Goal: Transaction & Acquisition: Book appointment/travel/reservation

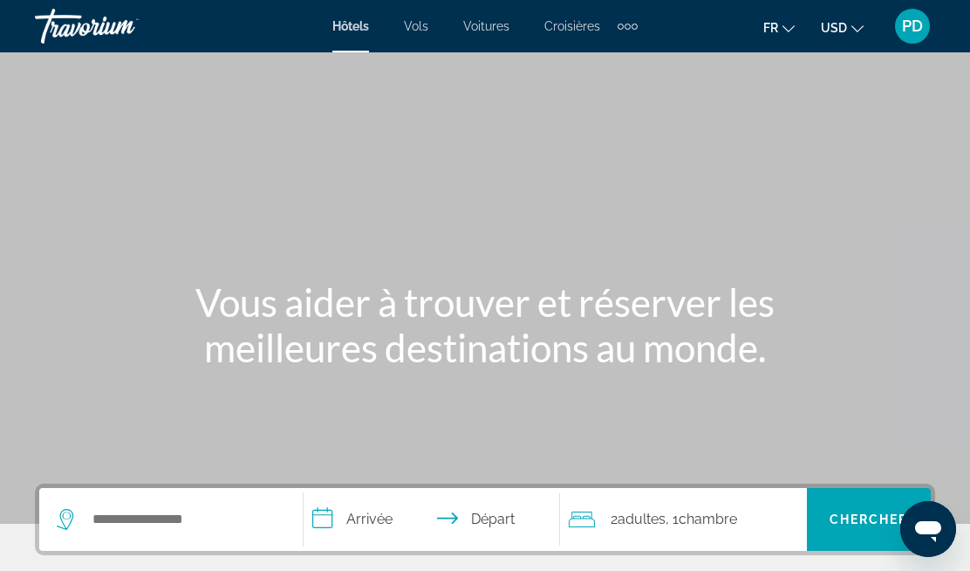
click at [851, 38] on button "USD USD ($) MXN (Mex$) CAD (Can$) GBP (£) EUR (€) AUD (A$) NZD (NZ$) CNY (CN¥)" at bounding box center [842, 27] width 43 height 25
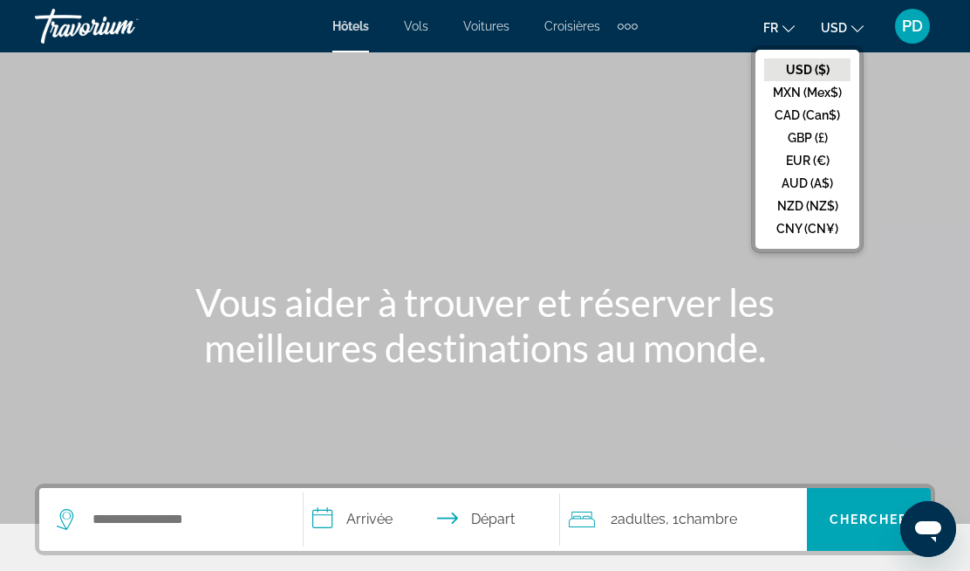
click at [777, 152] on button "EUR (€)" at bounding box center [807, 160] width 86 height 23
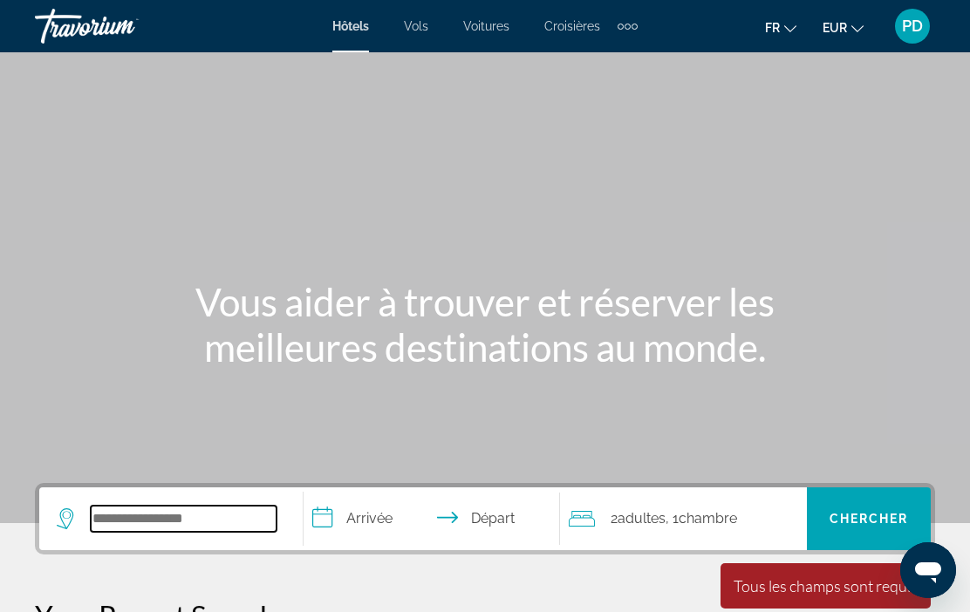
click at [147, 528] on input "Search widget" at bounding box center [184, 519] width 186 height 26
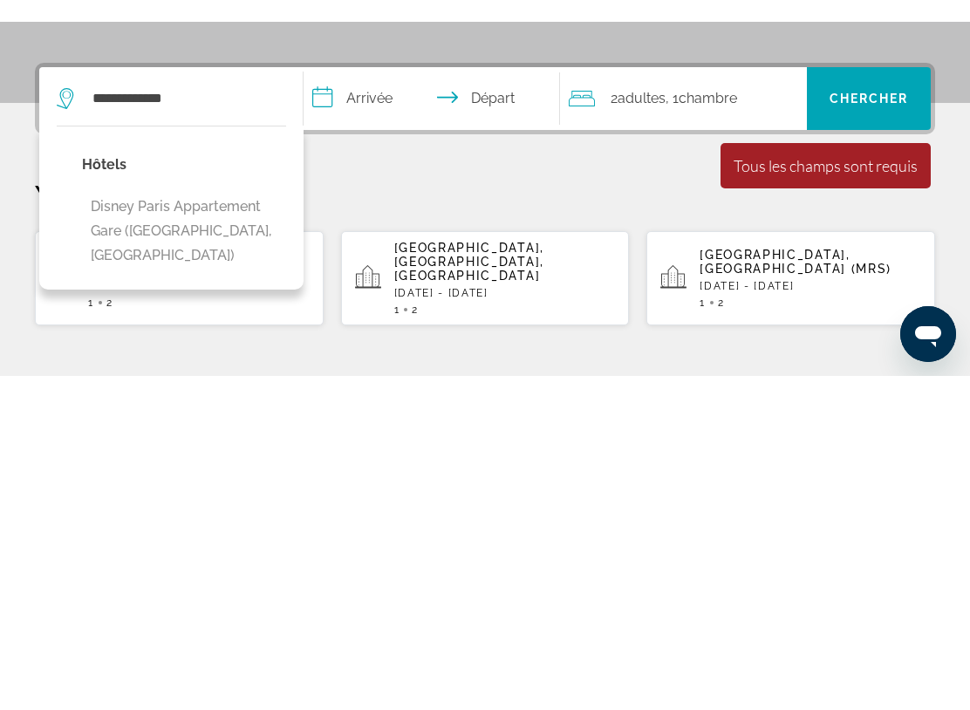
scroll to position [444, 0]
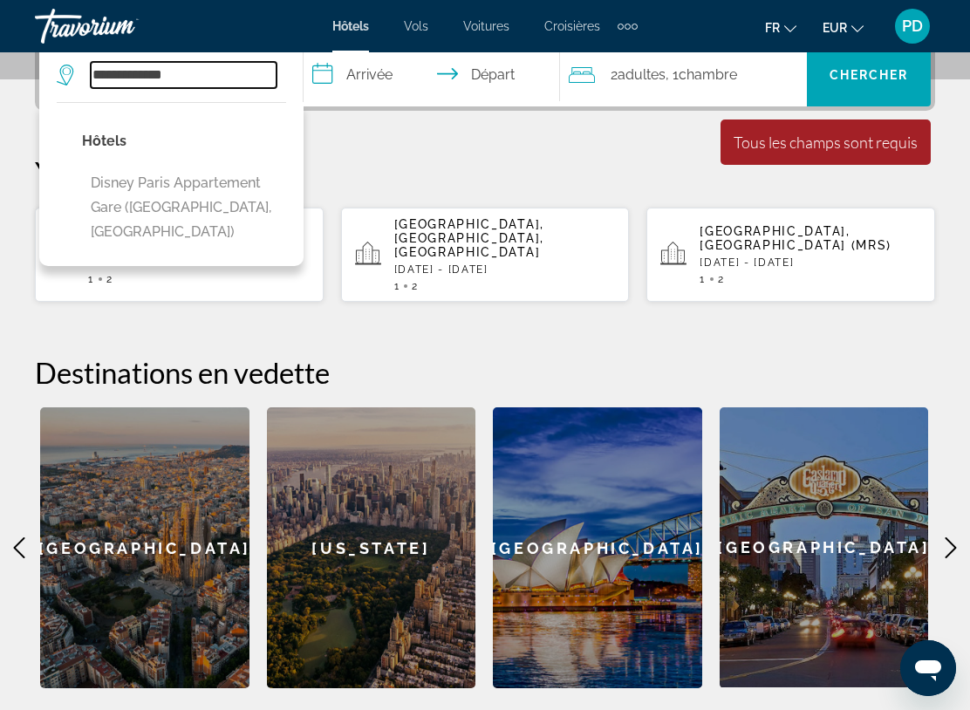
type input "**********"
click at [111, 148] on p "Hôtels" at bounding box center [184, 141] width 204 height 24
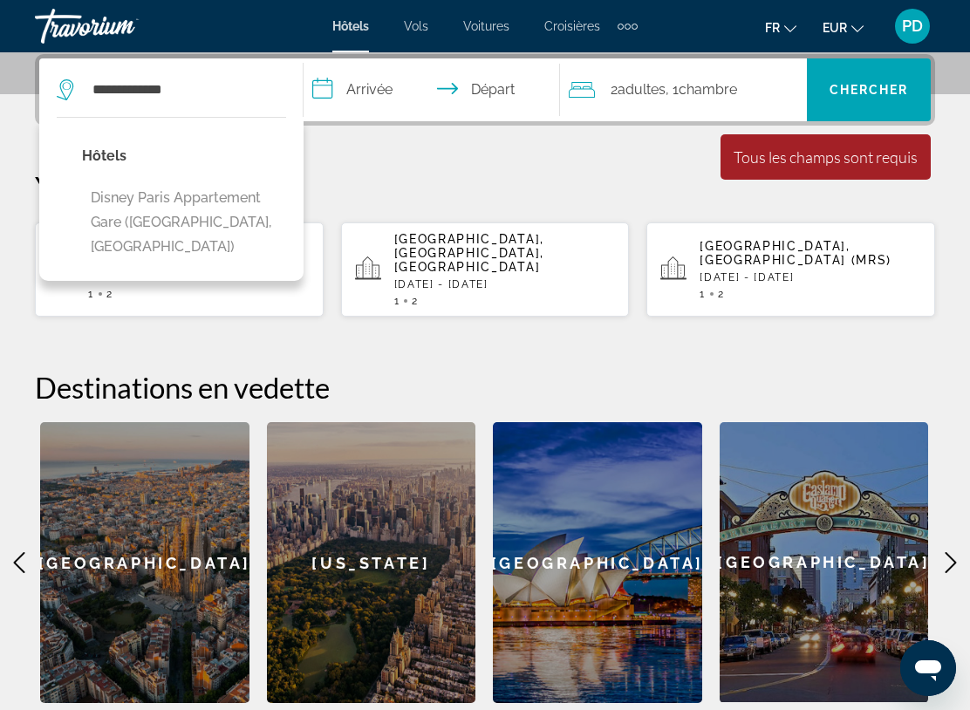
scroll to position [427, 0]
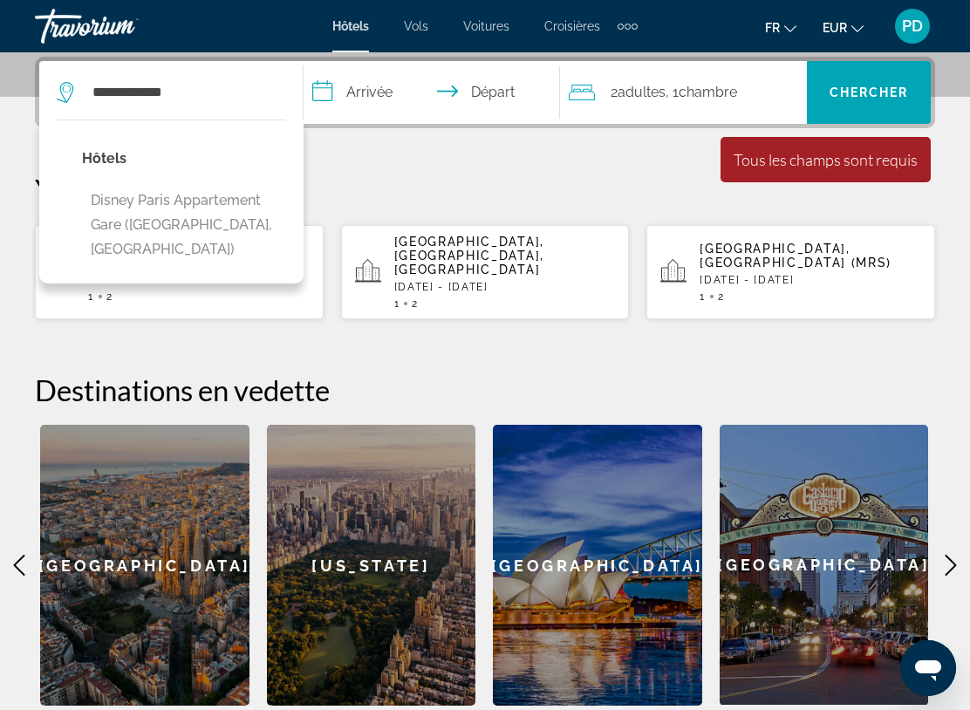
click at [359, 96] on input "**********" at bounding box center [435, 95] width 263 height 68
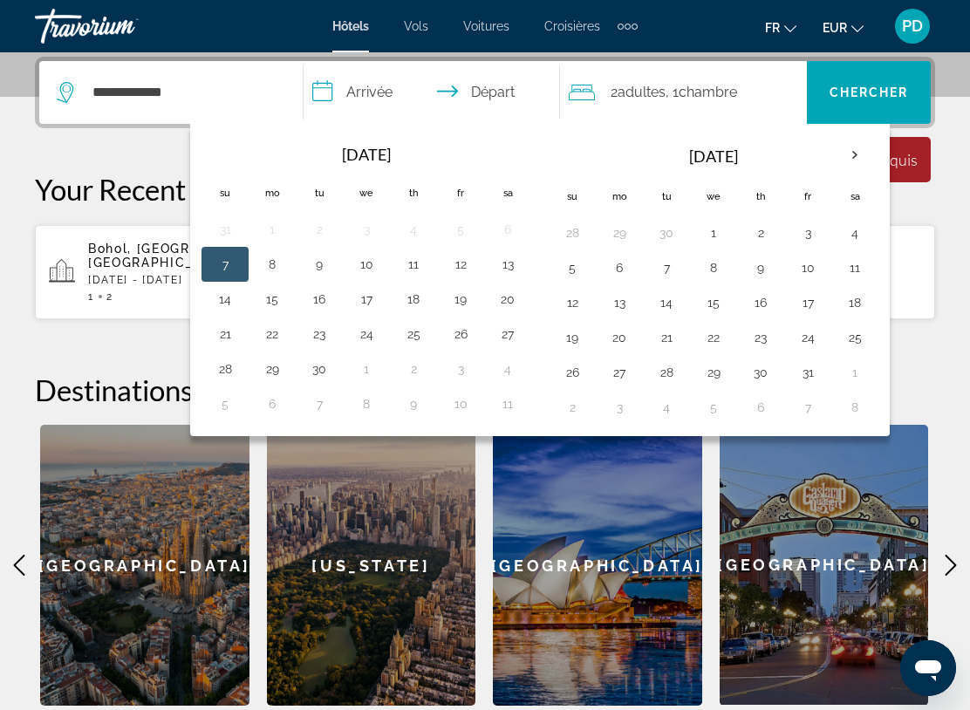
click at [859, 158] on th "Next month" at bounding box center [854, 155] width 47 height 38
click at [865, 160] on th "Next month" at bounding box center [854, 155] width 47 height 38
click at [583, 368] on button "28" at bounding box center [572, 372] width 28 height 24
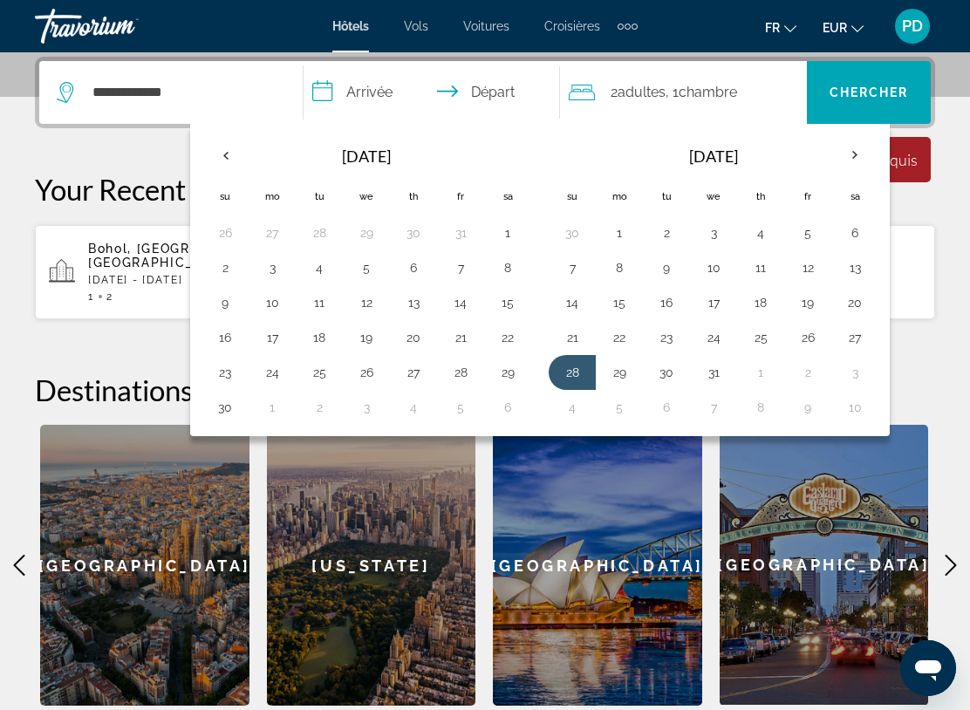
click at [676, 373] on button "30" at bounding box center [667, 372] width 28 height 24
type input "**********"
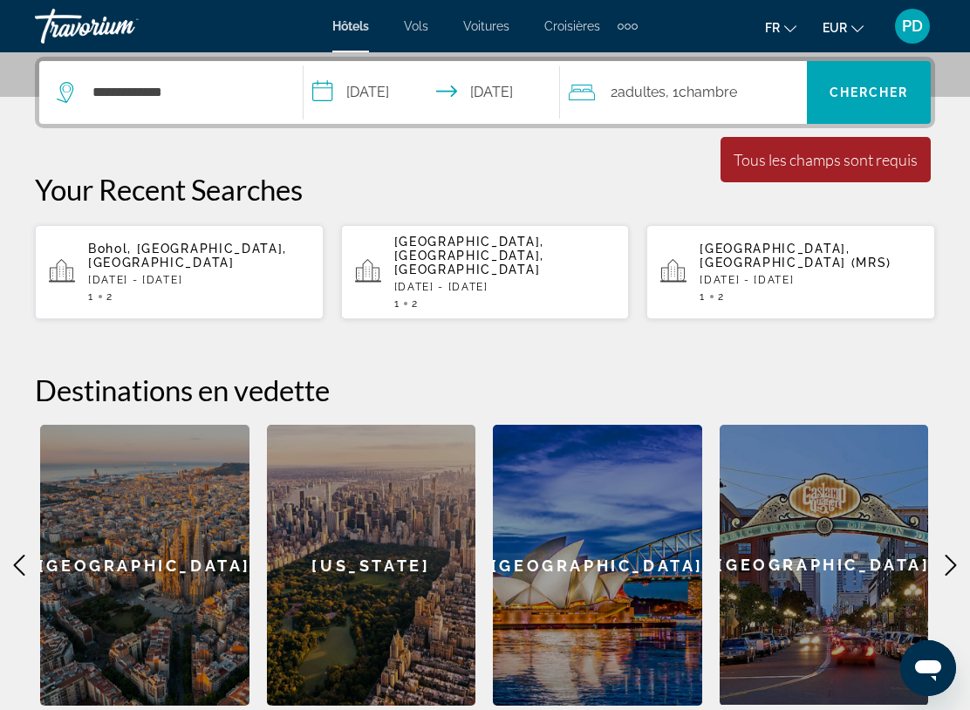
click at [891, 95] on span "Chercher" at bounding box center [869, 92] width 79 height 14
click at [860, 94] on span "Chercher" at bounding box center [869, 92] width 79 height 14
click at [867, 101] on span "Search widget" at bounding box center [869, 93] width 124 height 42
click at [824, 154] on div "Tous les champs sont requis" at bounding box center [826, 159] width 184 height 19
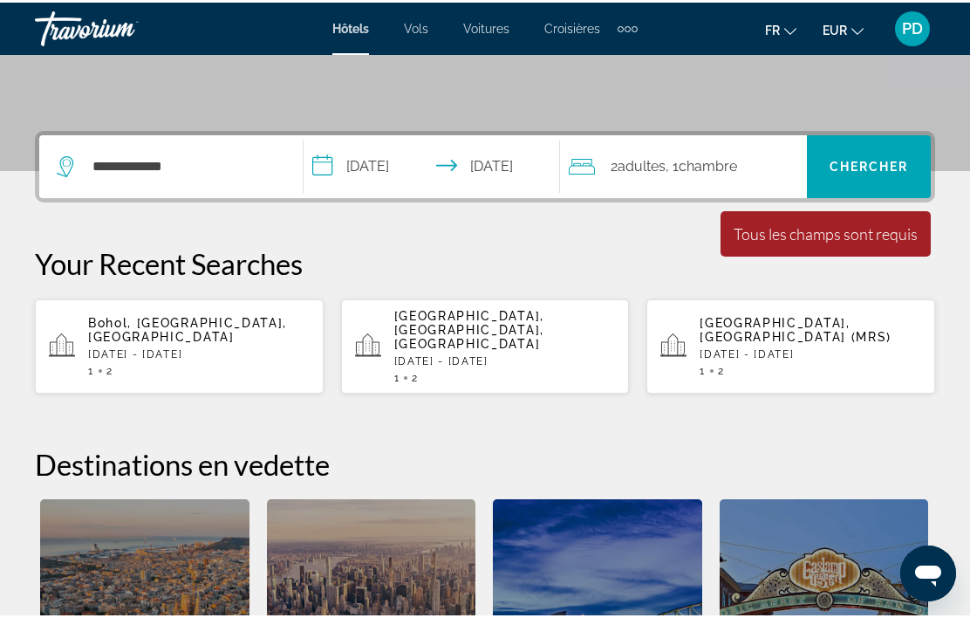
scroll to position [344, 0]
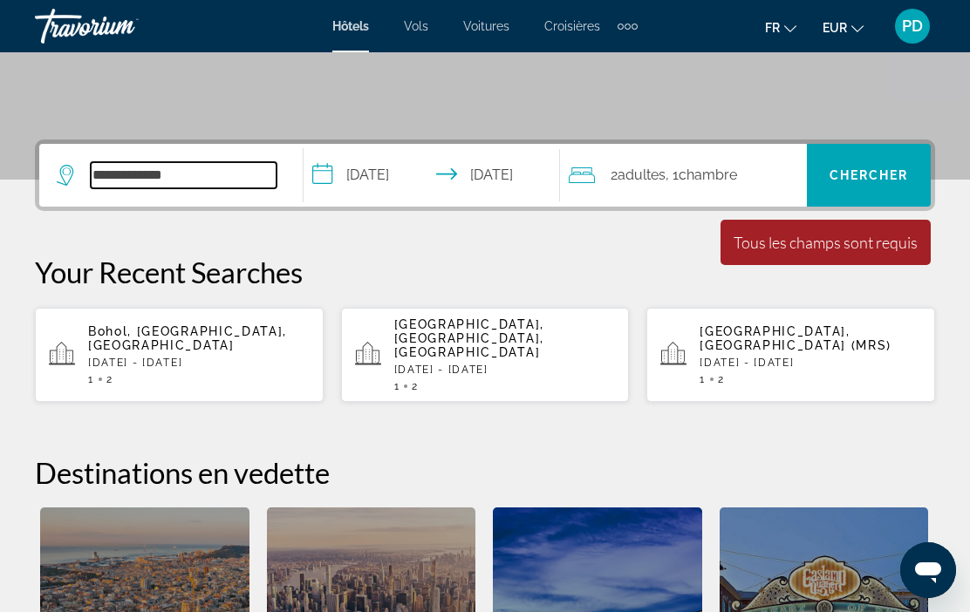
click at [199, 163] on input "**********" at bounding box center [184, 175] width 186 height 26
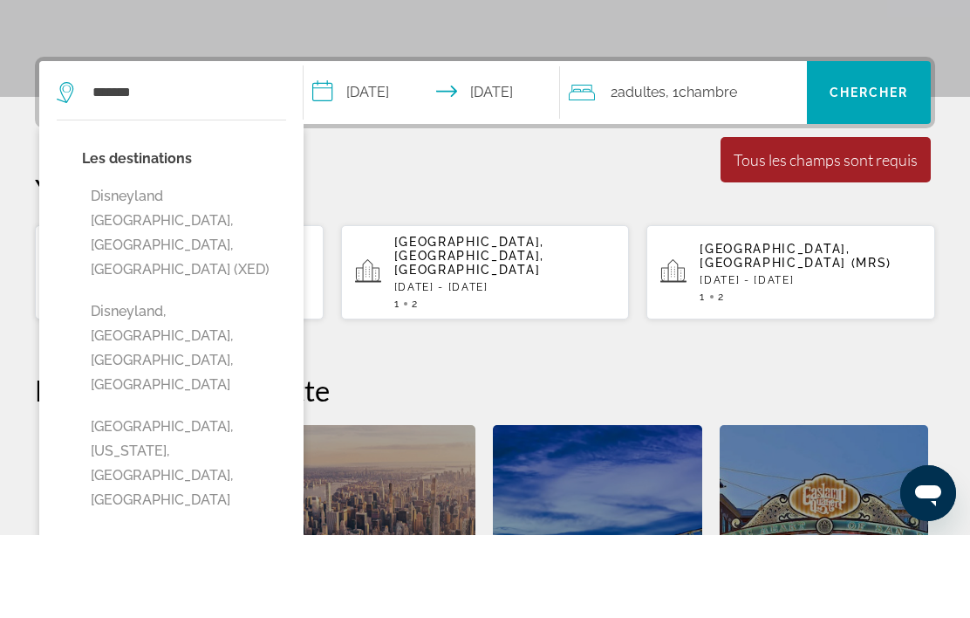
click at [145, 263] on button "Disneyland [GEOGRAPHIC_DATA], [GEOGRAPHIC_DATA], [GEOGRAPHIC_DATA] (XED)" at bounding box center [184, 316] width 204 height 106
type input "**********"
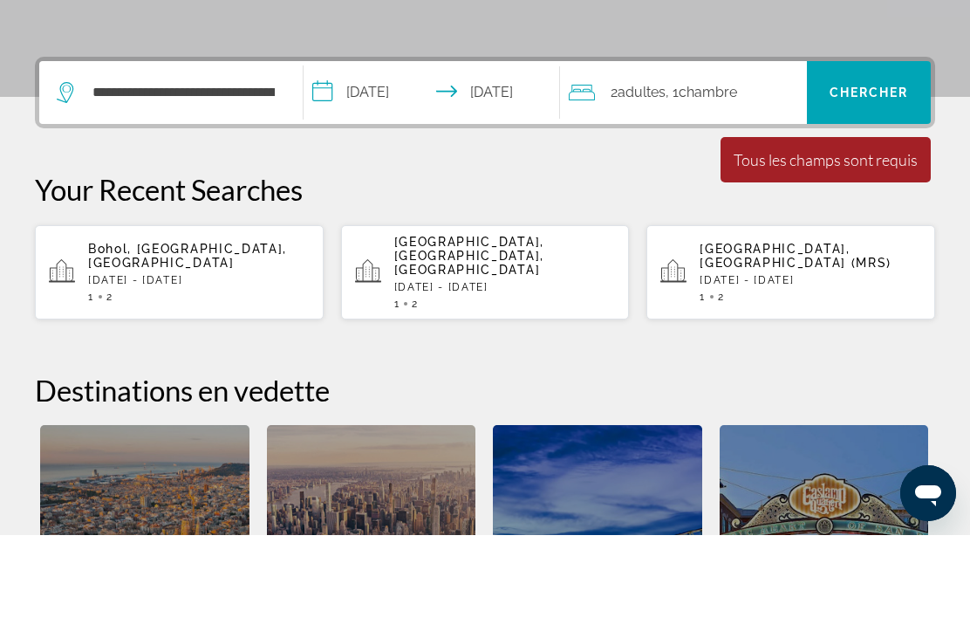
click at [859, 168] on span "Chercher" at bounding box center [869, 175] width 79 height 14
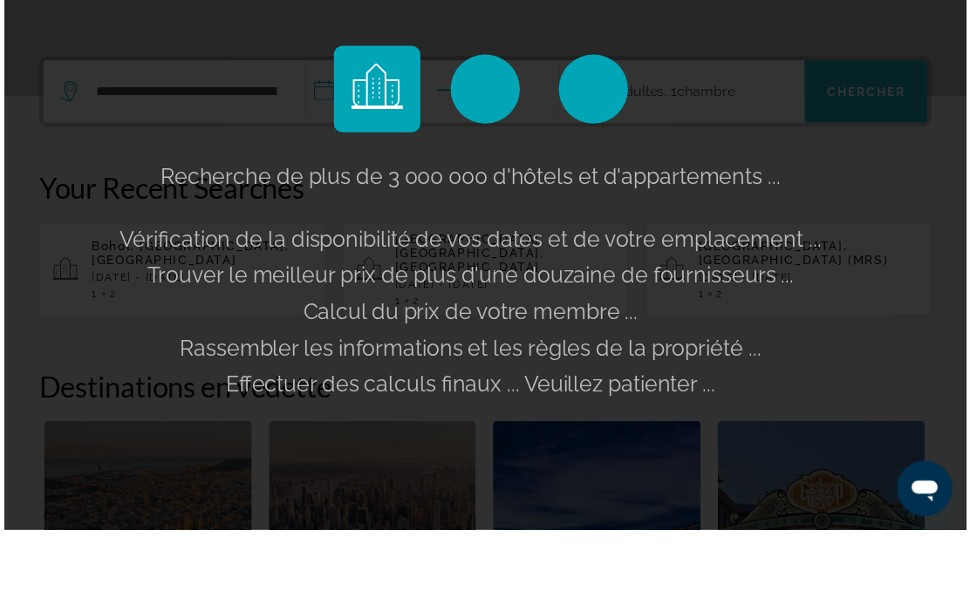
scroll to position [427, 0]
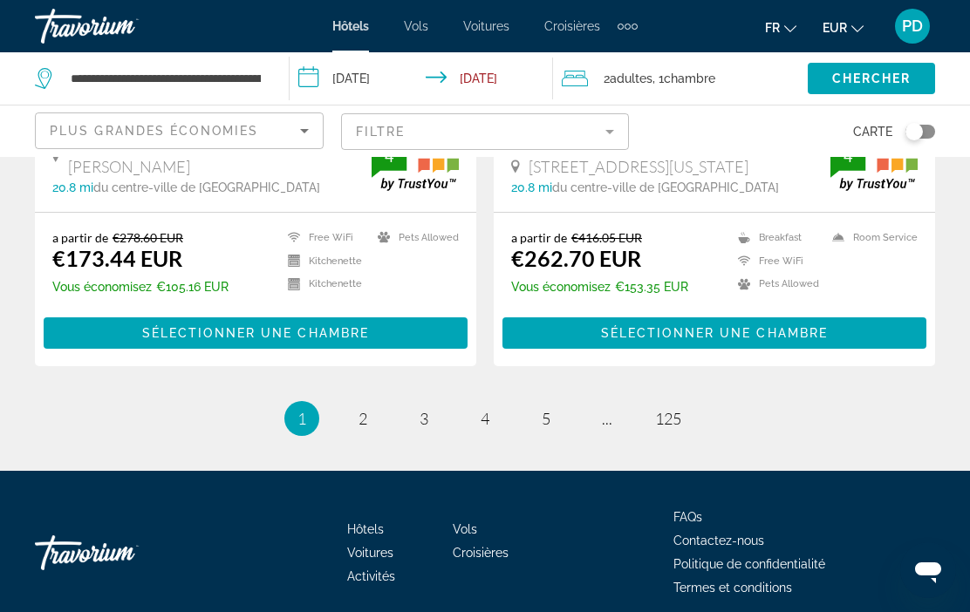
scroll to position [3669, 0]
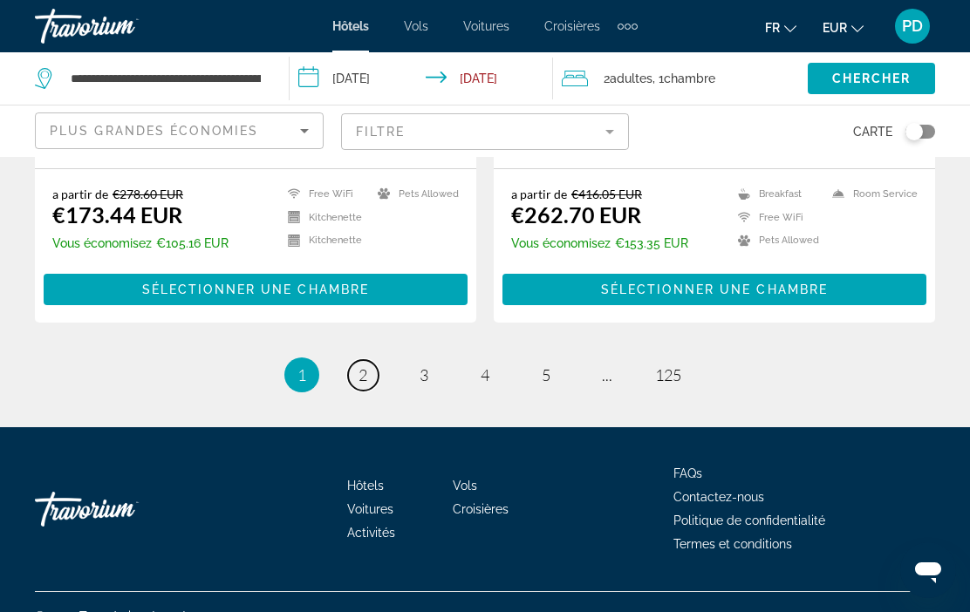
click at [359, 366] on span "2" at bounding box center [363, 375] width 9 height 19
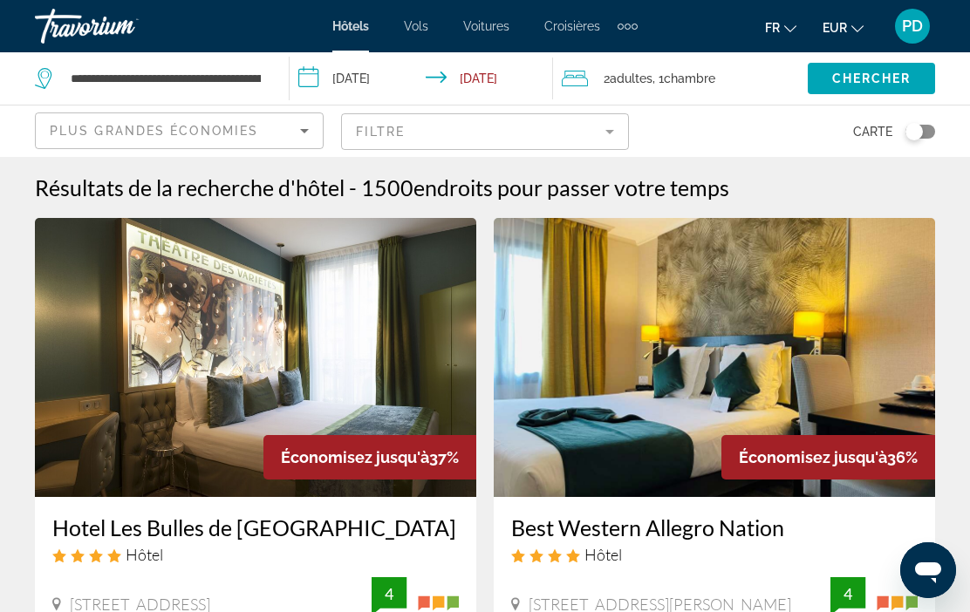
click at [609, 133] on mat-form-field "Filtre" at bounding box center [485, 131] width 289 height 37
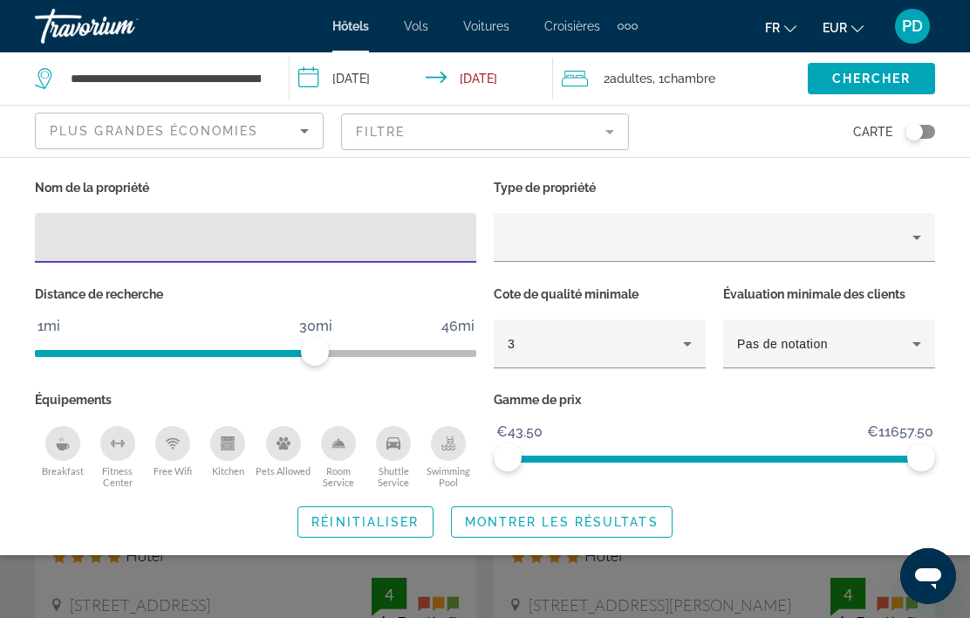
click at [111, 229] on input "Hotel Filters" at bounding box center [256, 238] width 414 height 21
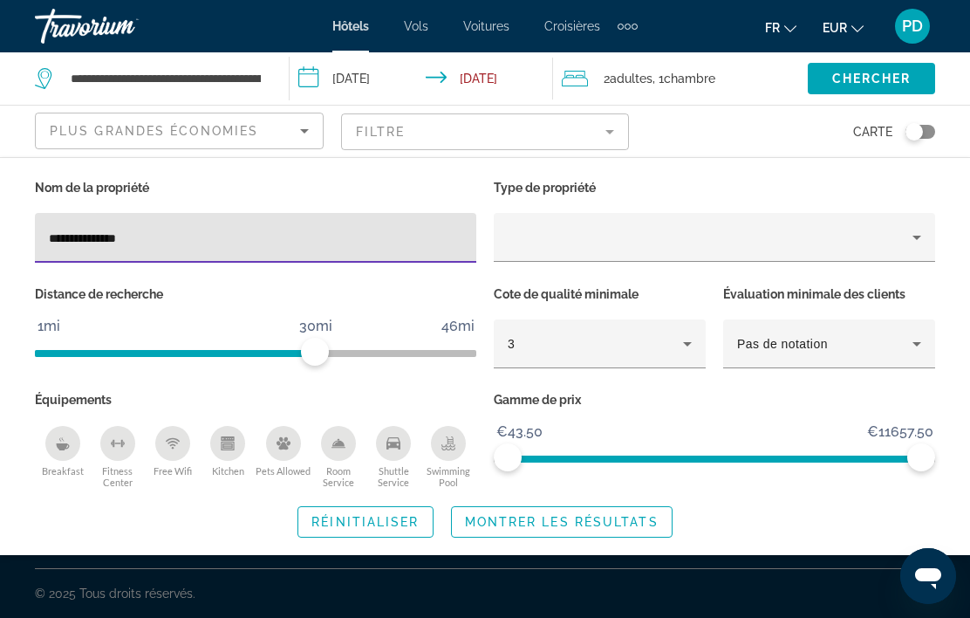
type input "**********"
click at [864, 79] on span "Chercher" at bounding box center [871, 79] width 79 height 14
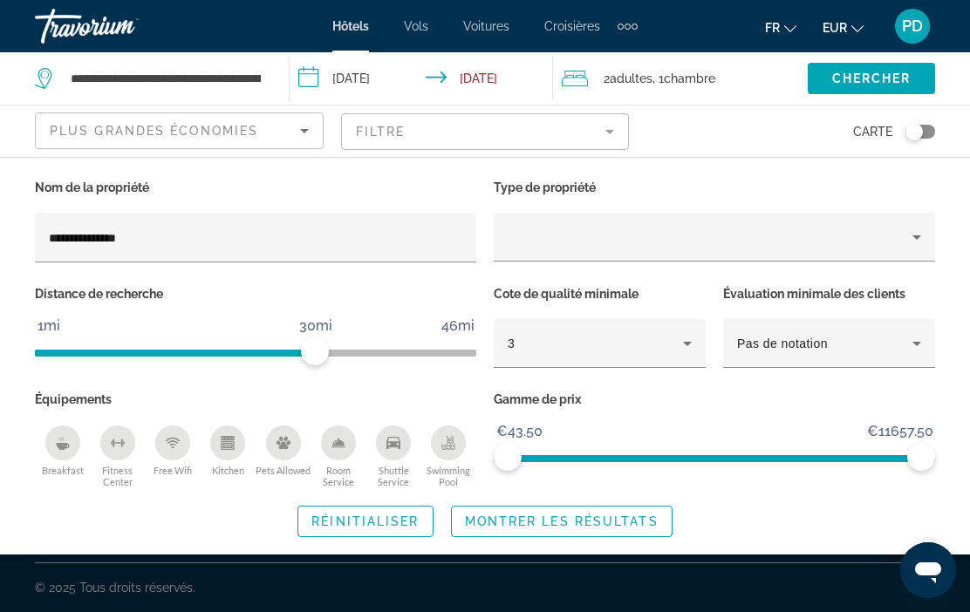
click at [926, 237] on icon "Property type" at bounding box center [916, 237] width 21 height 21
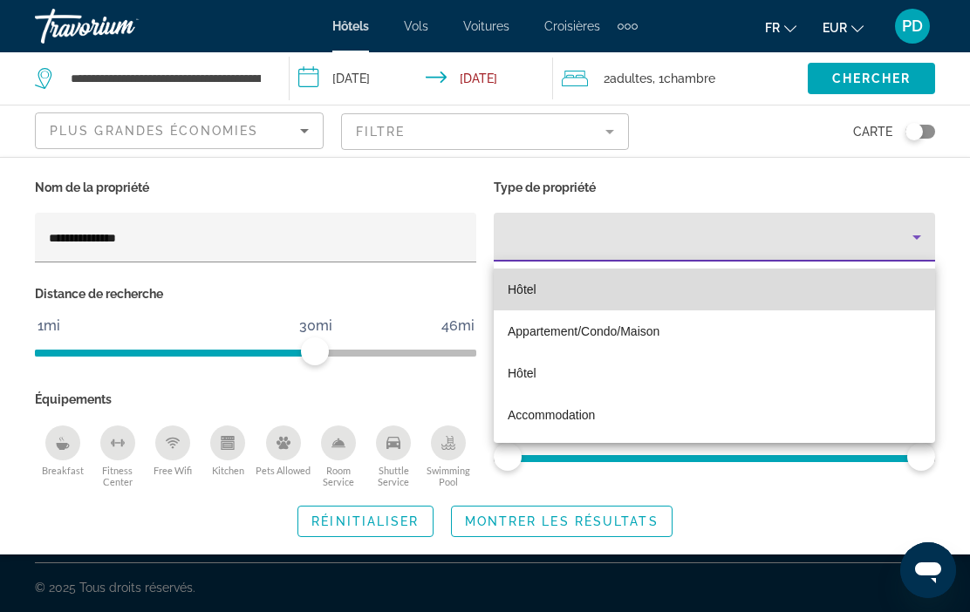
click at [549, 283] on mat-option "Hôtel" at bounding box center [714, 290] width 441 height 42
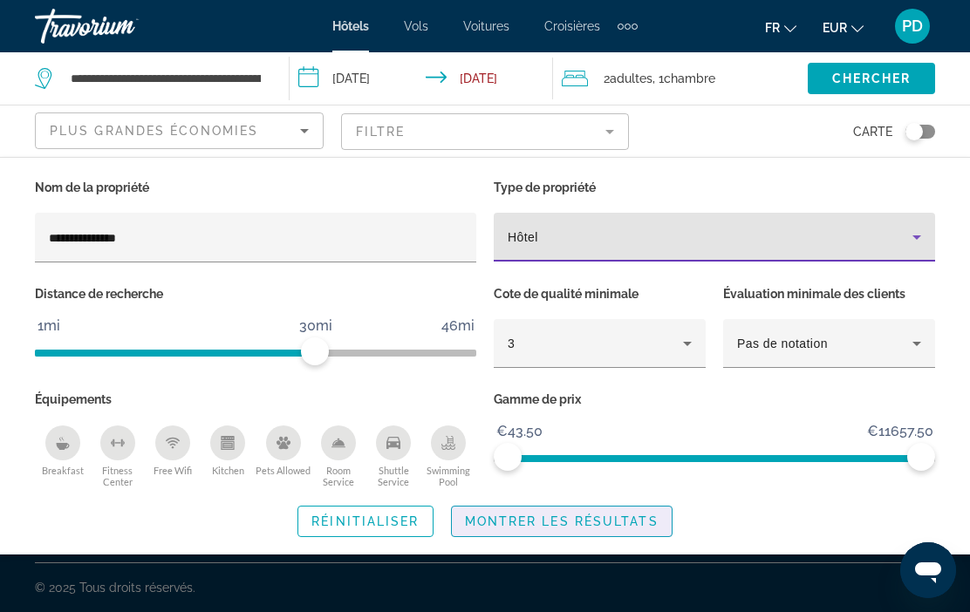
click at [507, 523] on span "Montrer les résultats" at bounding box center [562, 522] width 194 height 14
